Goal: Find specific page/section: Find specific page/section

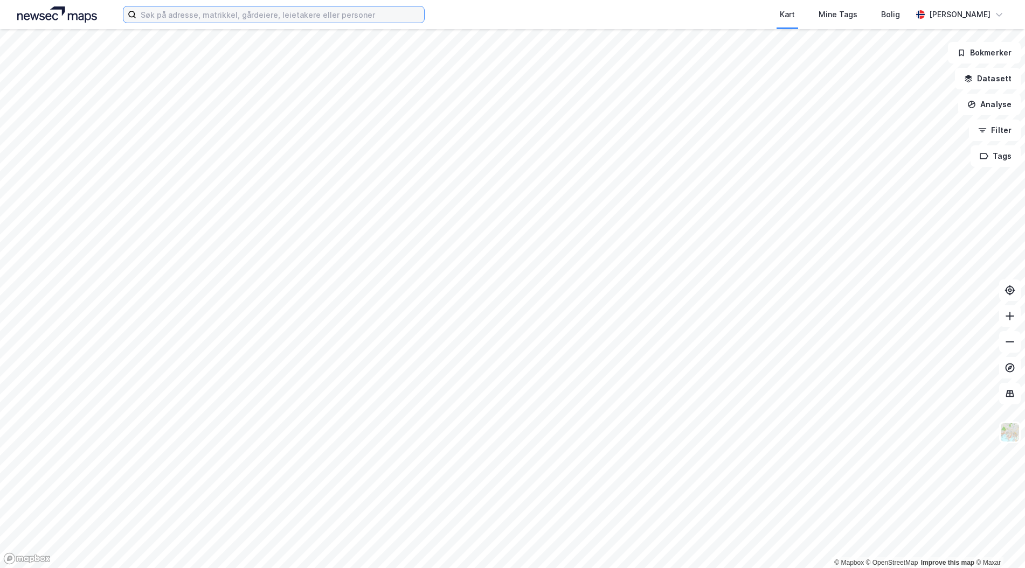
click at [252, 19] on input at bounding box center [280, 14] width 288 height 16
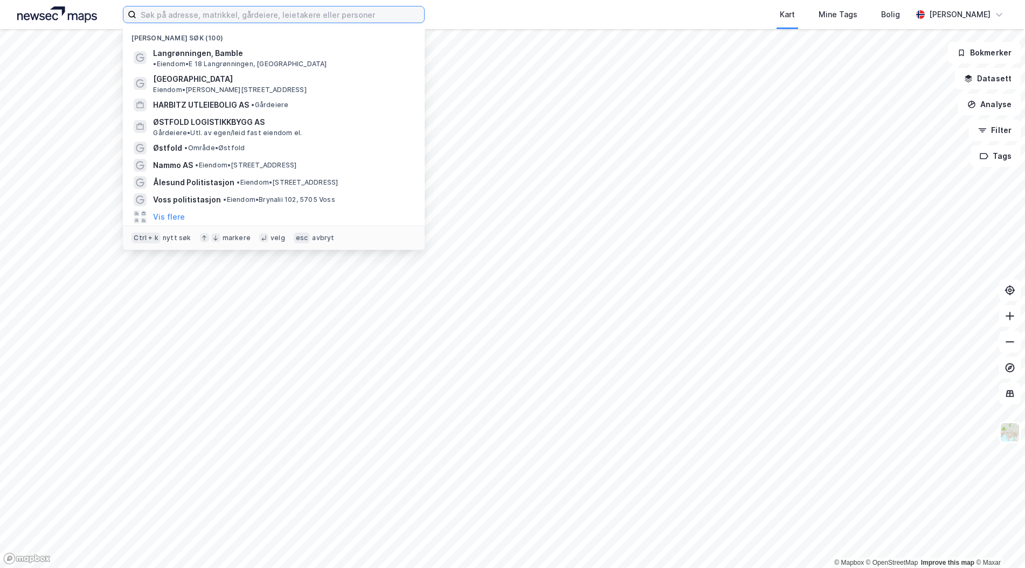
type input "æ"
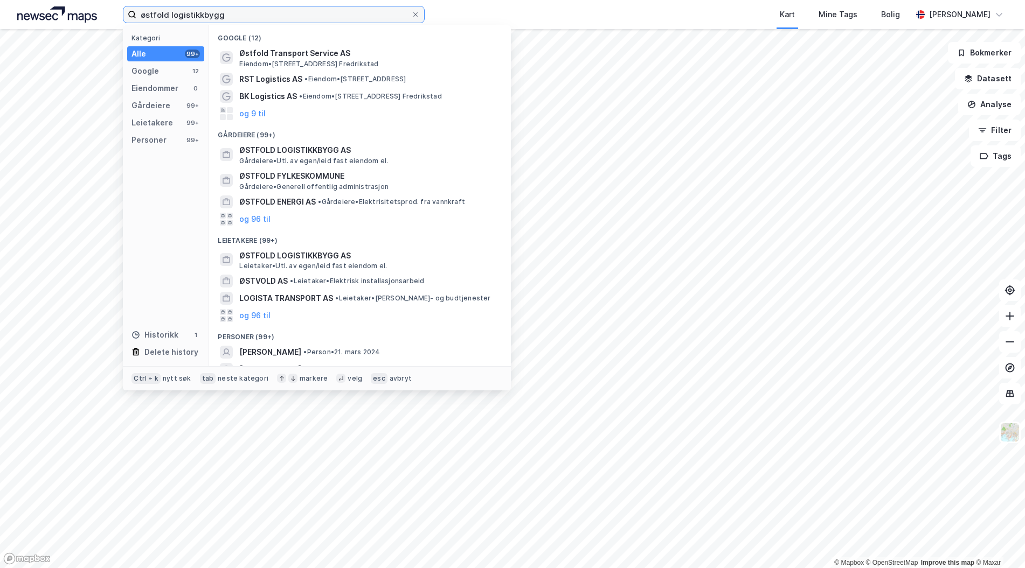
type input "østfold logistikkbygg"
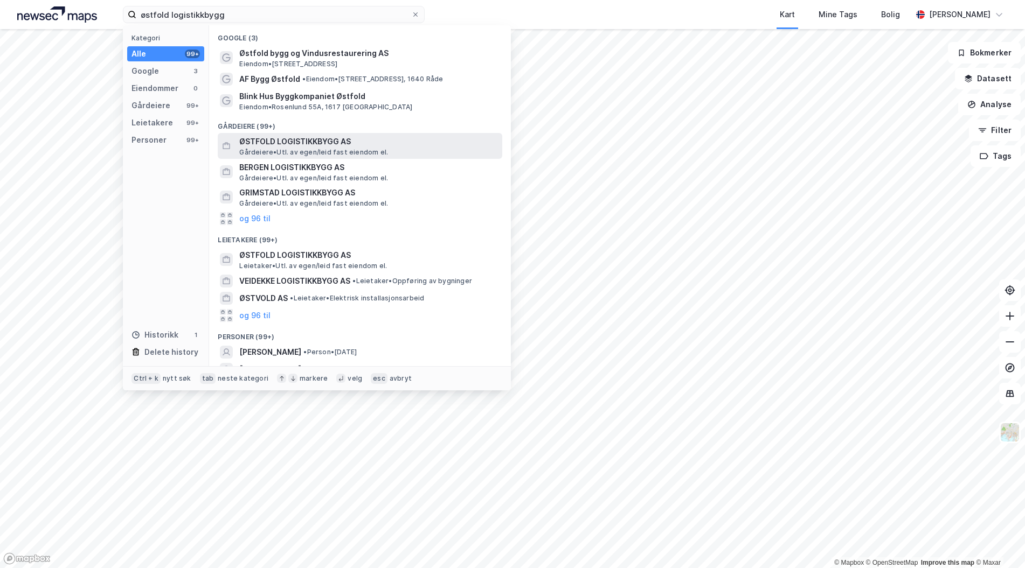
click at [296, 145] on span "ØSTFOLD LOGISTIKKBYGG AS" at bounding box center [368, 141] width 259 height 13
